Goal: Use online tool/utility: Use online tool/utility

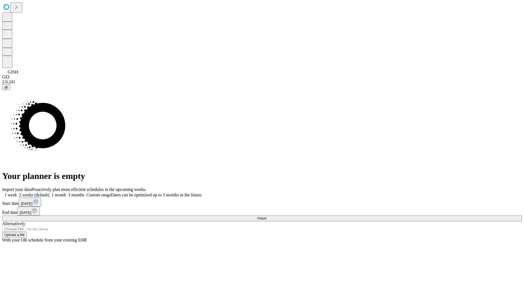
click at [267, 216] on span "Fetch" at bounding box center [261, 218] width 9 height 4
